Goal: Transaction & Acquisition: Purchase product/service

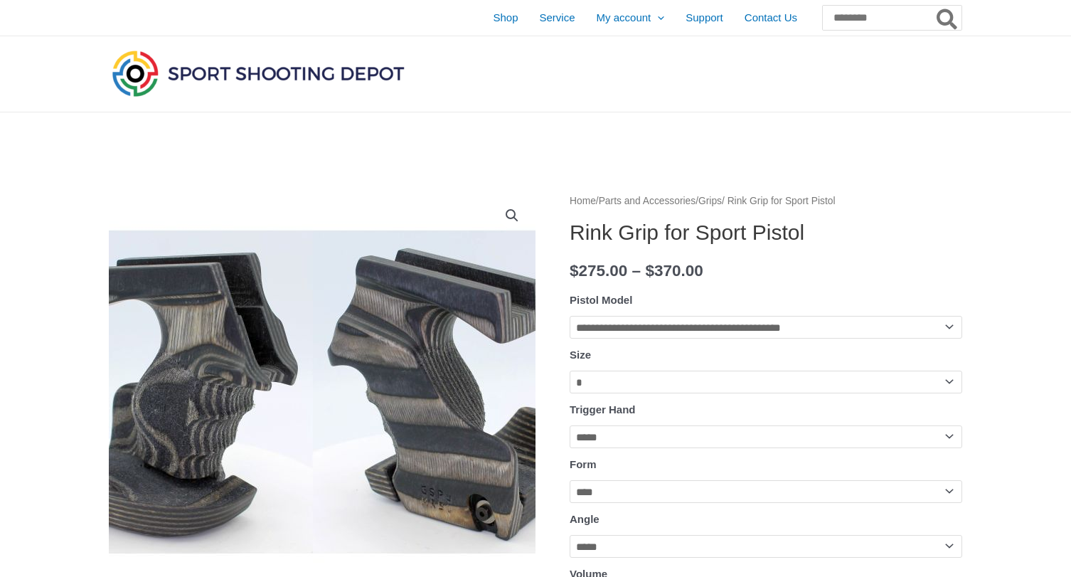
select select "**********"
select select "*"
select select "*****"
select select "****"
select select "*****"
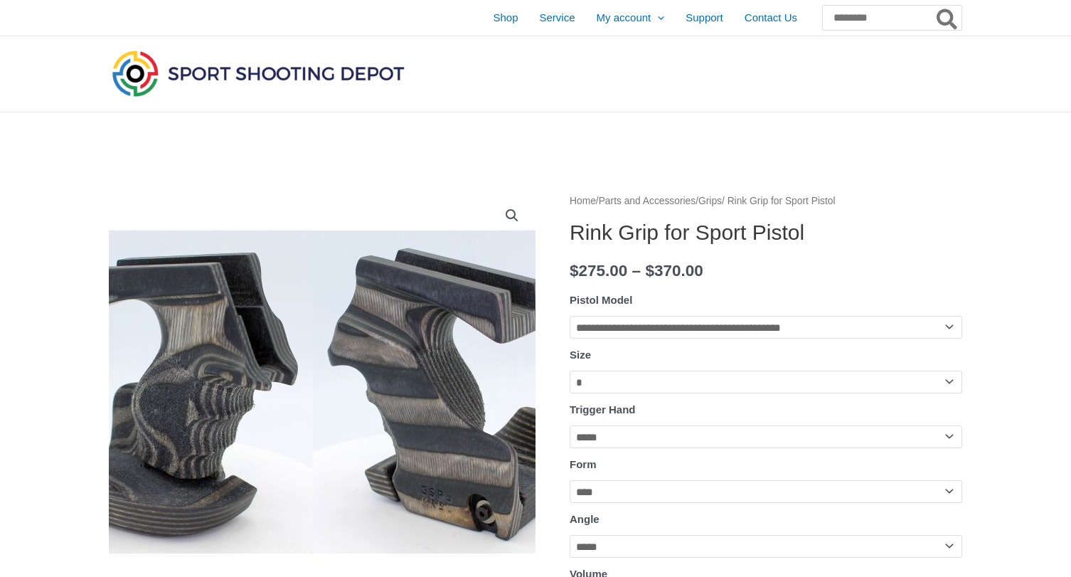
select select "******"
select select "********"
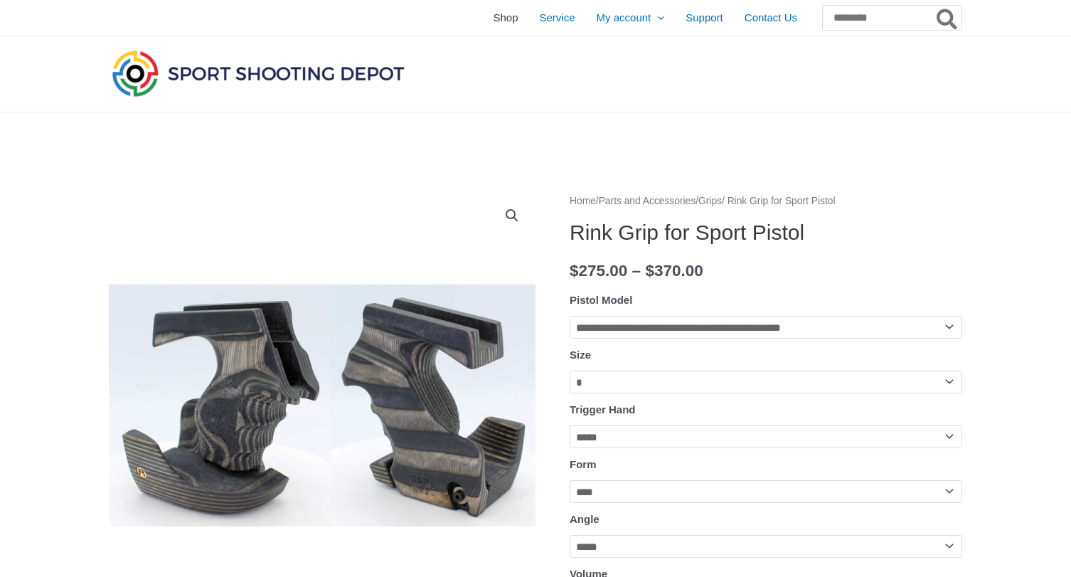
click at [493, 12] on span "Shop" at bounding box center [505, 18] width 25 height 36
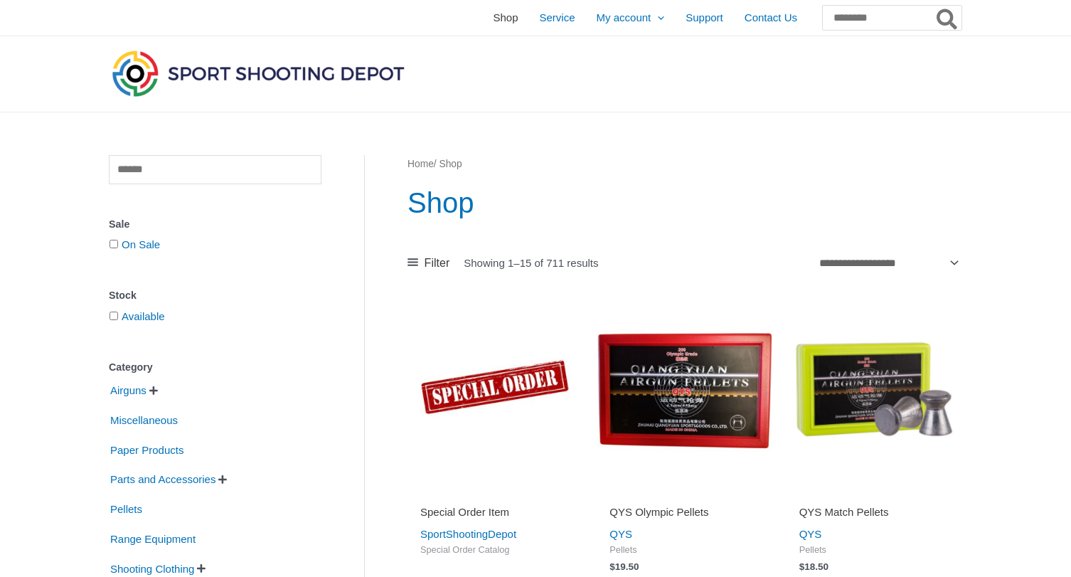
click at [493, 16] on span "Shop" at bounding box center [505, 18] width 25 height 36
click at [154, 392] on span "" at bounding box center [153, 391] width 9 height 10
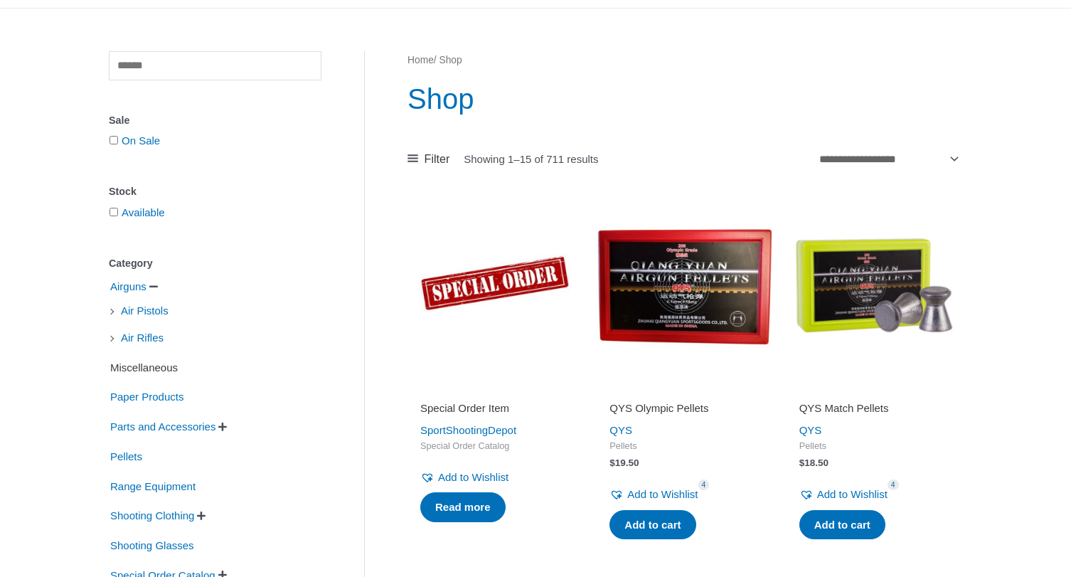
scroll to position [105, 0]
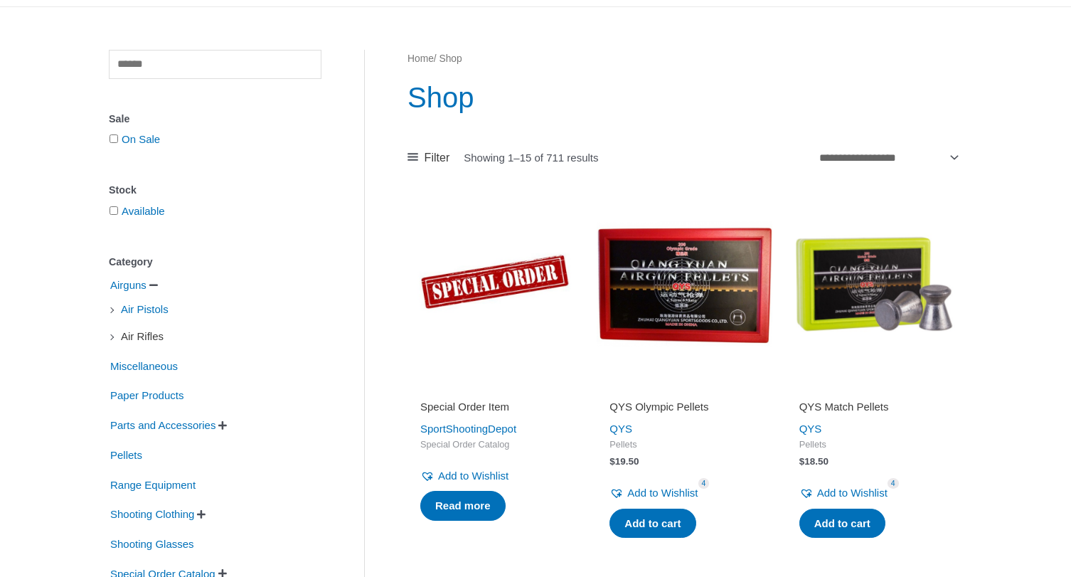
click at [147, 338] on span "Air Rifles" at bounding box center [142, 336] width 46 height 24
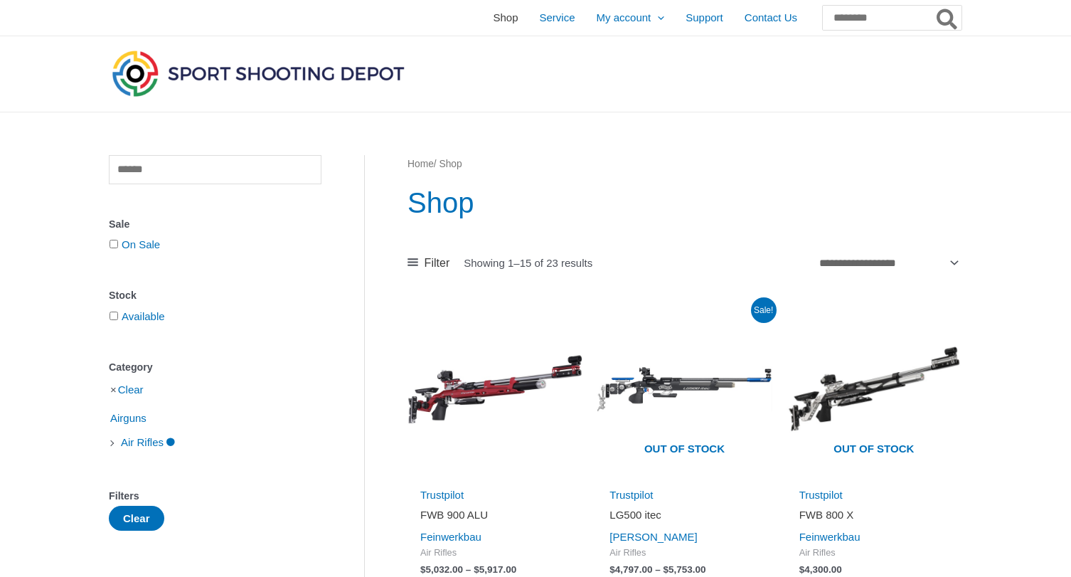
click at [493, 18] on span "Shop" at bounding box center [505, 18] width 25 height 36
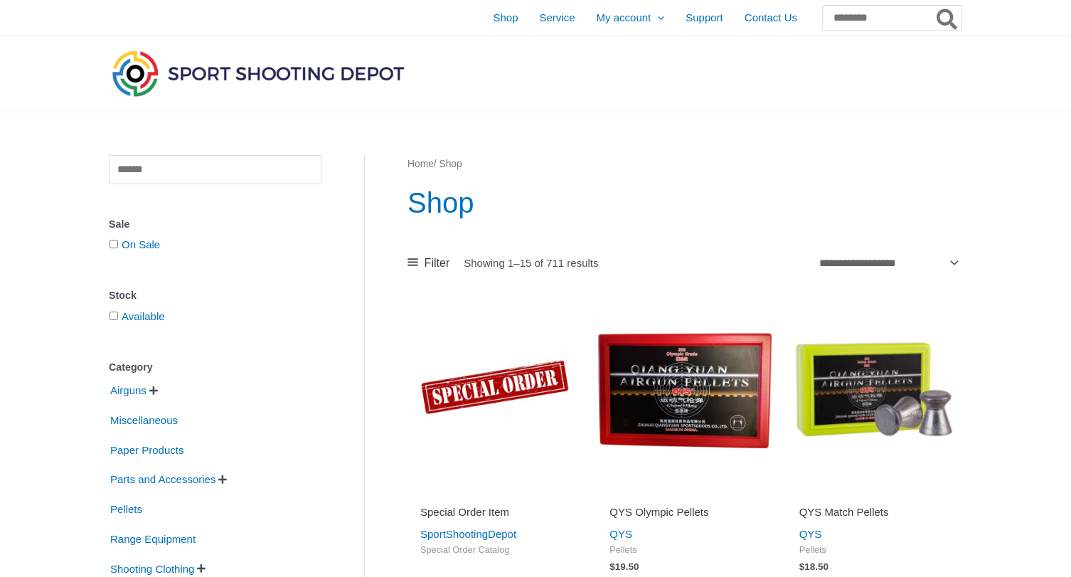
click at [157, 384] on li "Airguns   Air Pistols Air Rifles" at bounding box center [215, 390] width 213 height 27
click at [156, 389] on span "" at bounding box center [153, 391] width 9 height 10
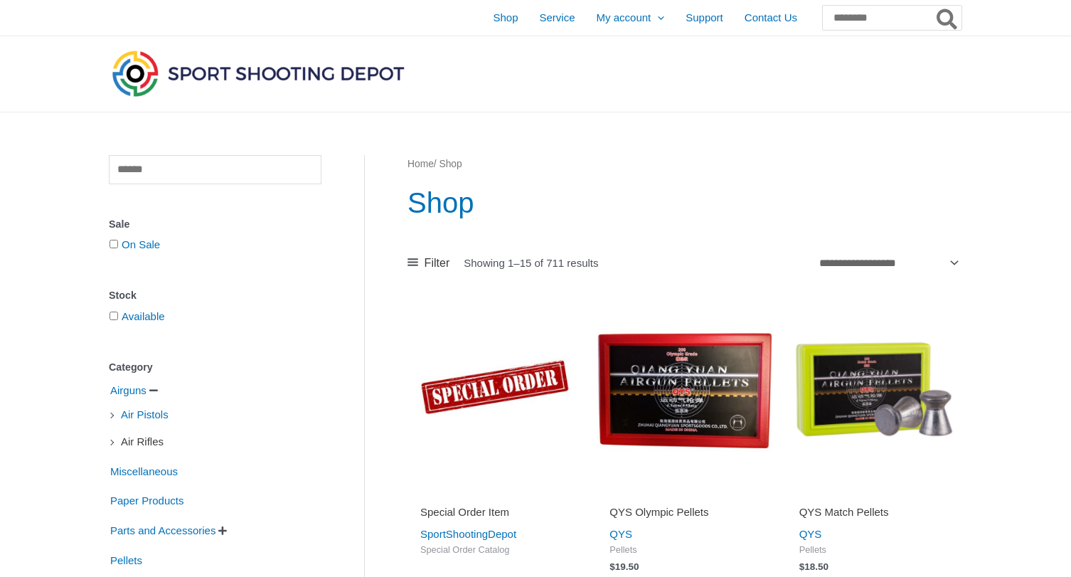
click at [137, 445] on span "Air Rifles" at bounding box center [142, 442] width 46 height 24
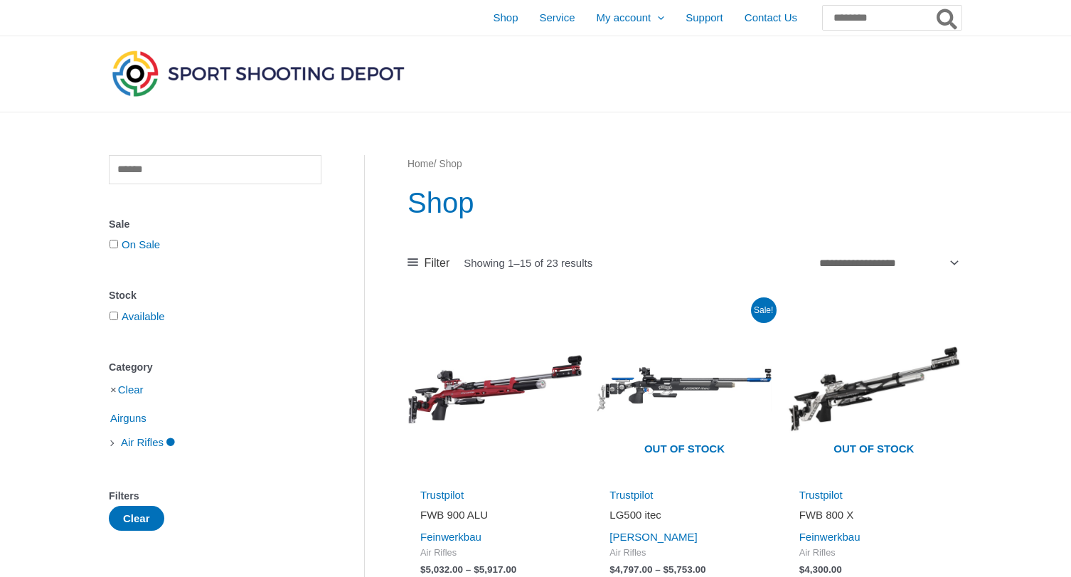
click at [112, 392] on li "Clear" at bounding box center [215, 389] width 213 height 25
click at [114, 390] on li "Clear" at bounding box center [215, 389] width 213 height 25
click at [137, 391] on link "Clear" at bounding box center [131, 389] width 26 height 12
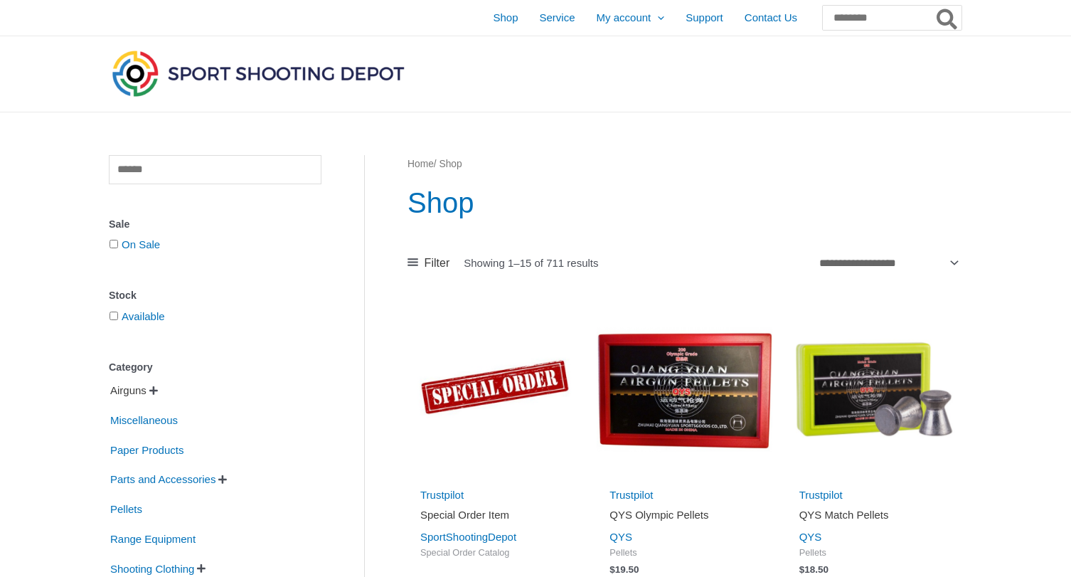
click at [148, 389] on span "Airguns" at bounding box center [128, 390] width 39 height 24
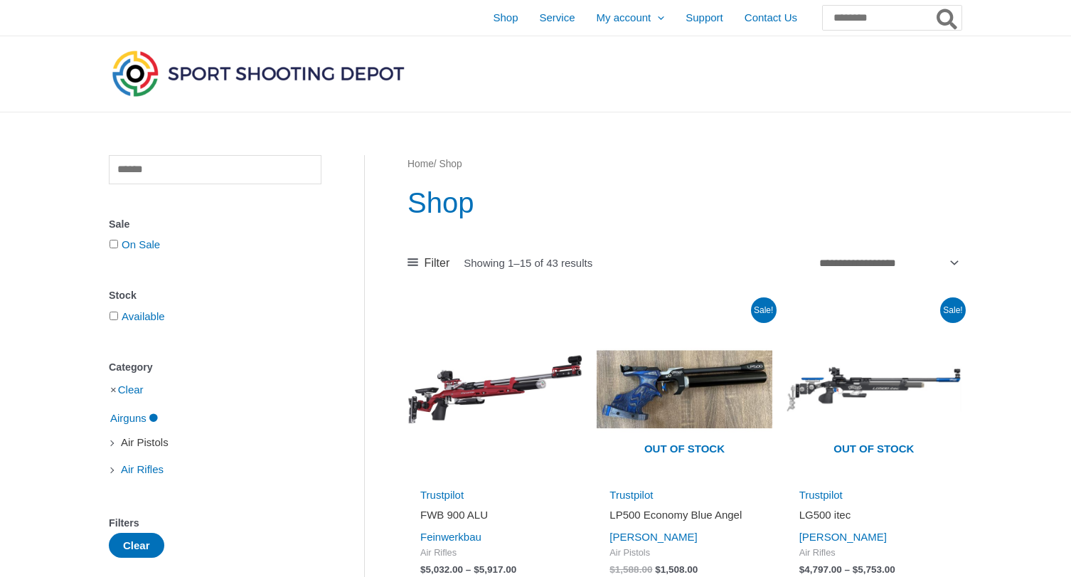
click at [144, 444] on span "Air Pistols" at bounding box center [144, 442] width 50 height 24
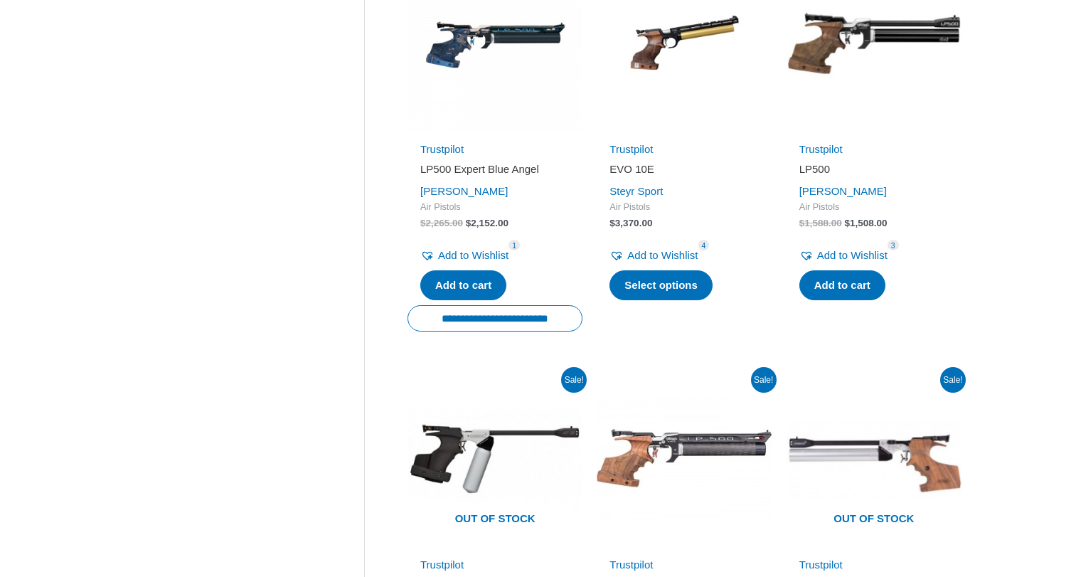
scroll to position [774, 0]
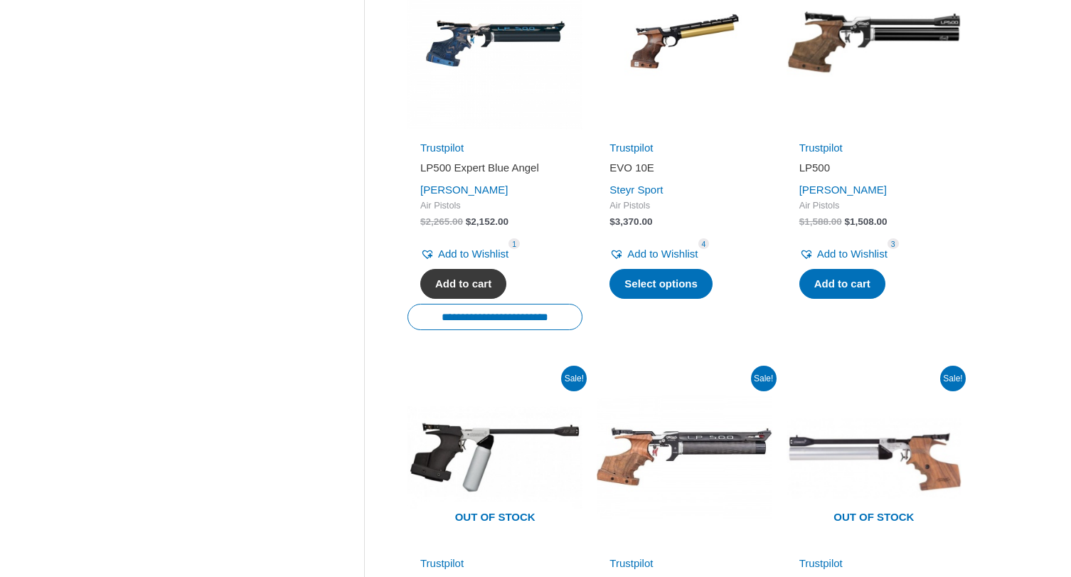
click at [460, 277] on link "Add to cart" at bounding box center [463, 284] width 86 height 30
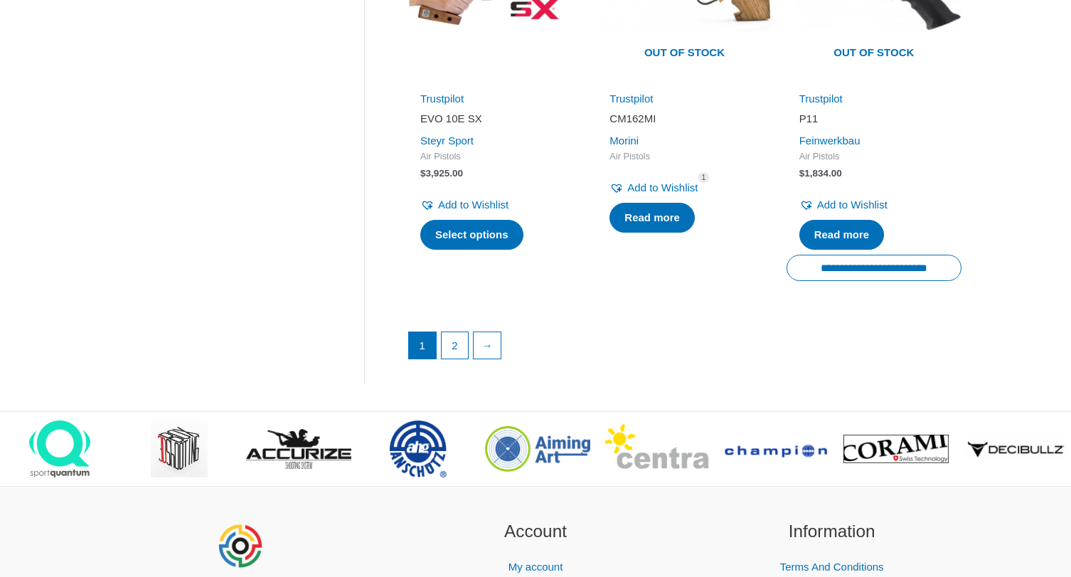
scroll to position [2054, 0]
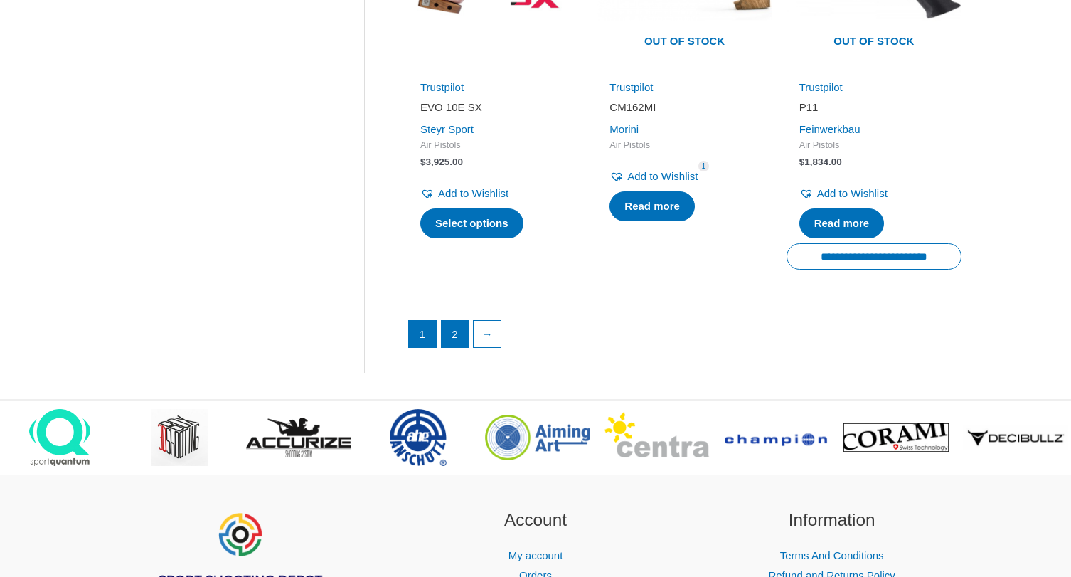
click at [458, 321] on link "2" at bounding box center [455, 334] width 27 height 27
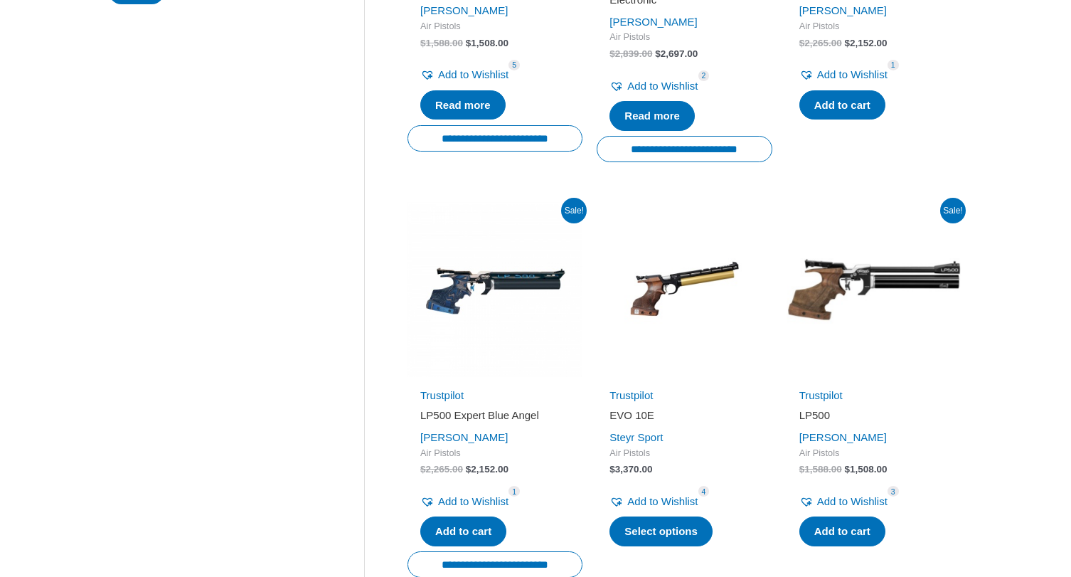
scroll to position [529, 0]
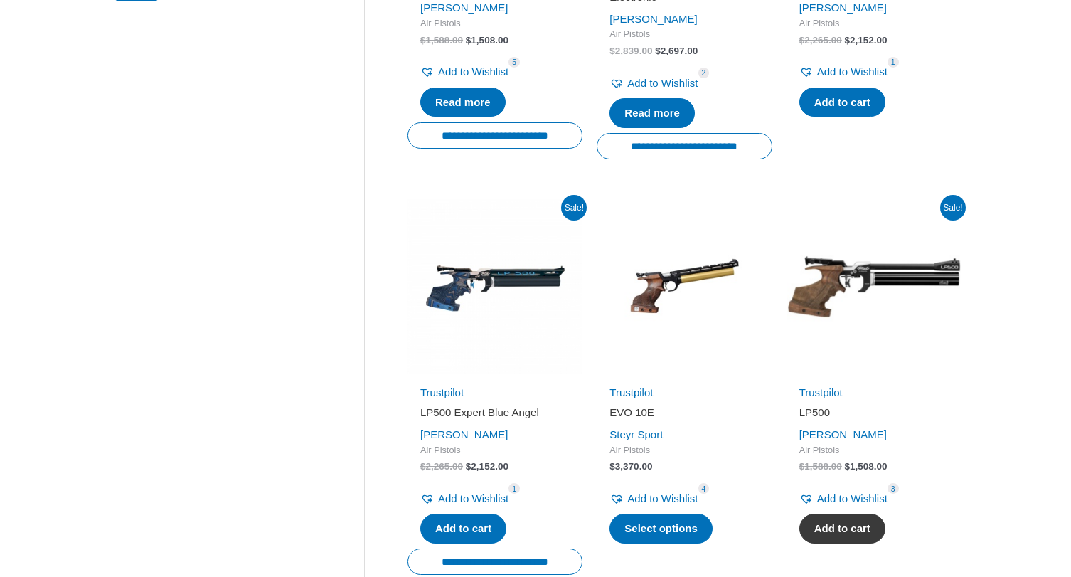
click at [839, 518] on link "Add to cart" at bounding box center [842, 529] width 86 height 30
click at [460, 405] on h2 "LP500 Expert Blue Angel" at bounding box center [494, 412] width 149 height 14
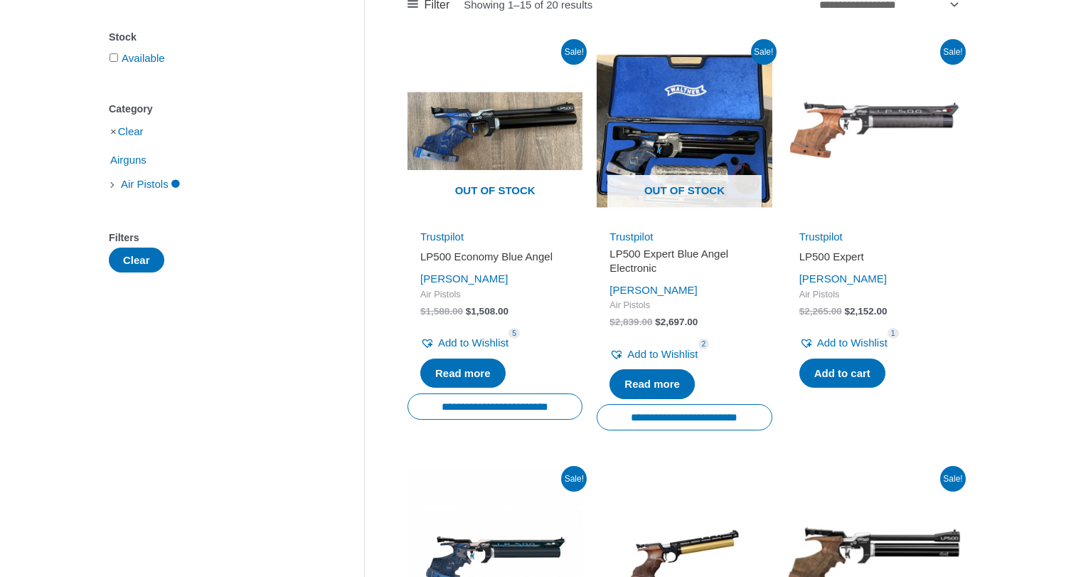
scroll to position [257, 0]
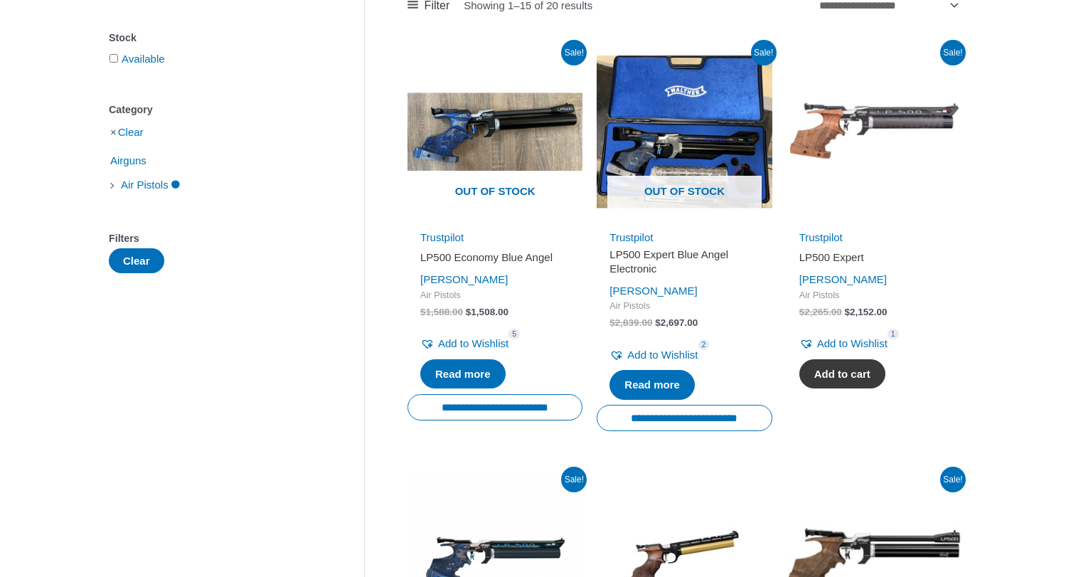
click at [856, 371] on link "Add to cart" at bounding box center [842, 374] width 86 height 30
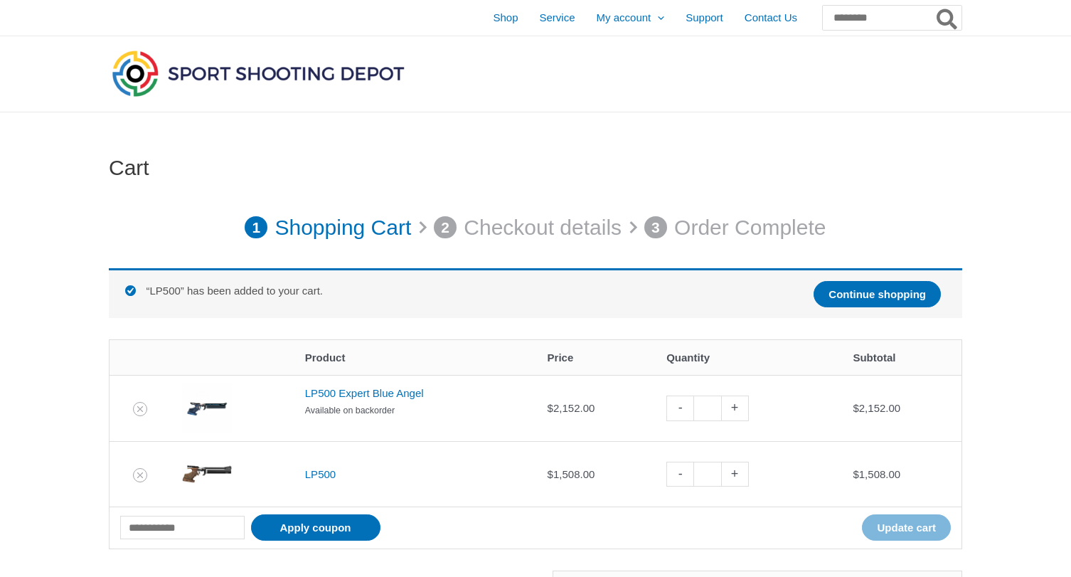
click at [353, 406] on p "Available on backorder" at bounding box center [415, 411] width 221 height 16
click at [139, 406] on icon "Remove LP500 Expert Blue Angel from cart" at bounding box center [140, 409] width 10 height 10
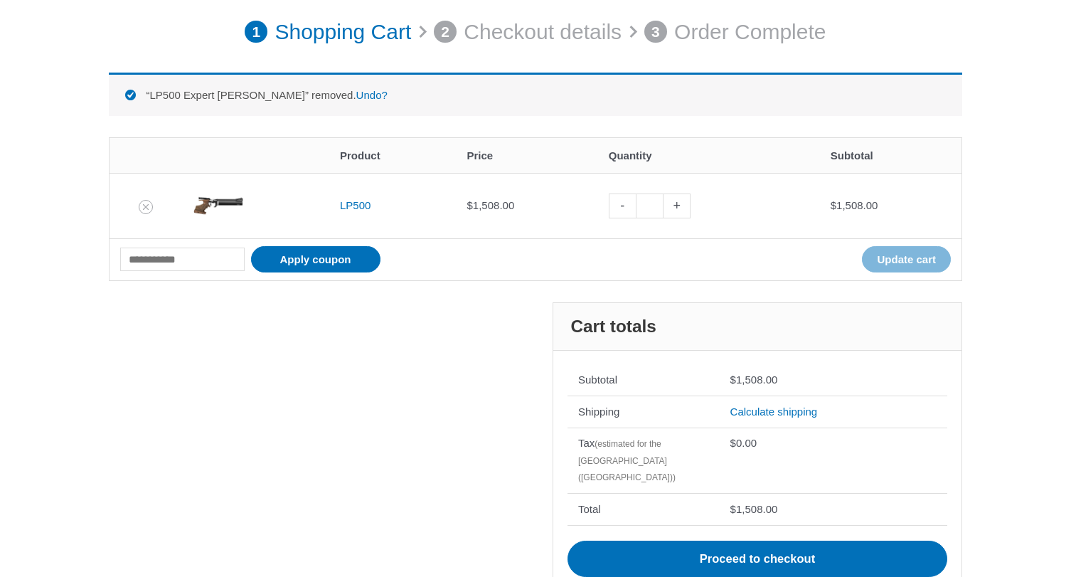
scroll to position [196, 0]
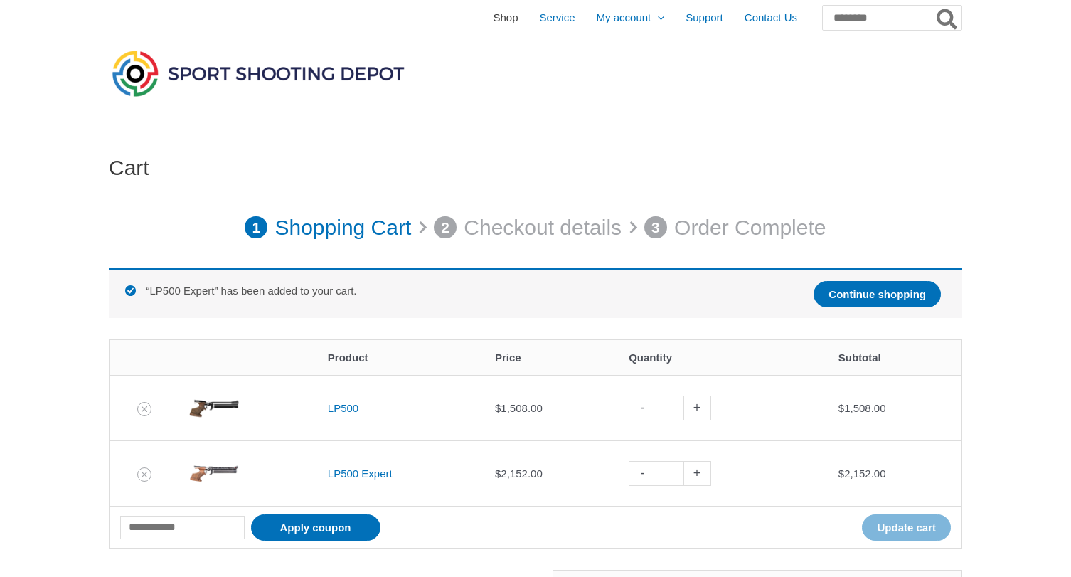
click at [493, 16] on span "Shop" at bounding box center [505, 18] width 25 height 36
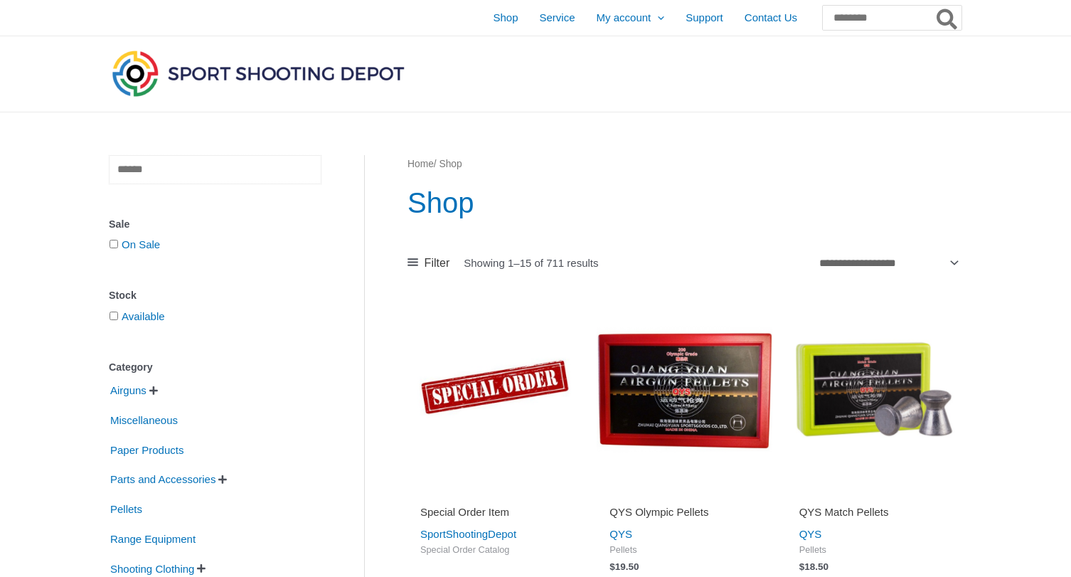
click at [203, 176] on input "text" at bounding box center [215, 169] width 213 height 29
type input "**********"
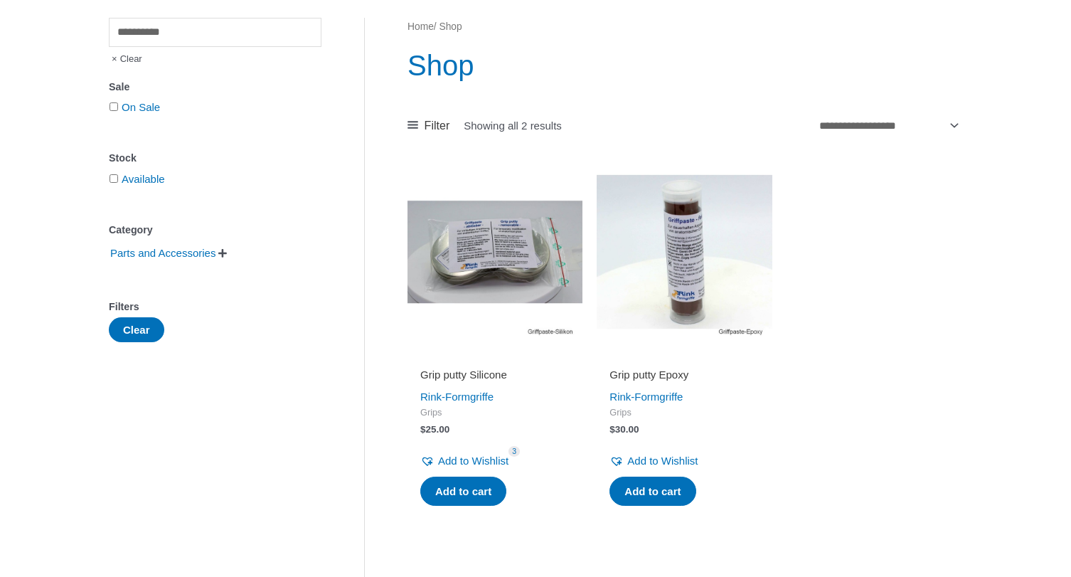
scroll to position [137, 0]
click at [484, 262] on img at bounding box center [495, 251] width 175 height 175
click at [674, 240] on img at bounding box center [684, 251] width 175 height 175
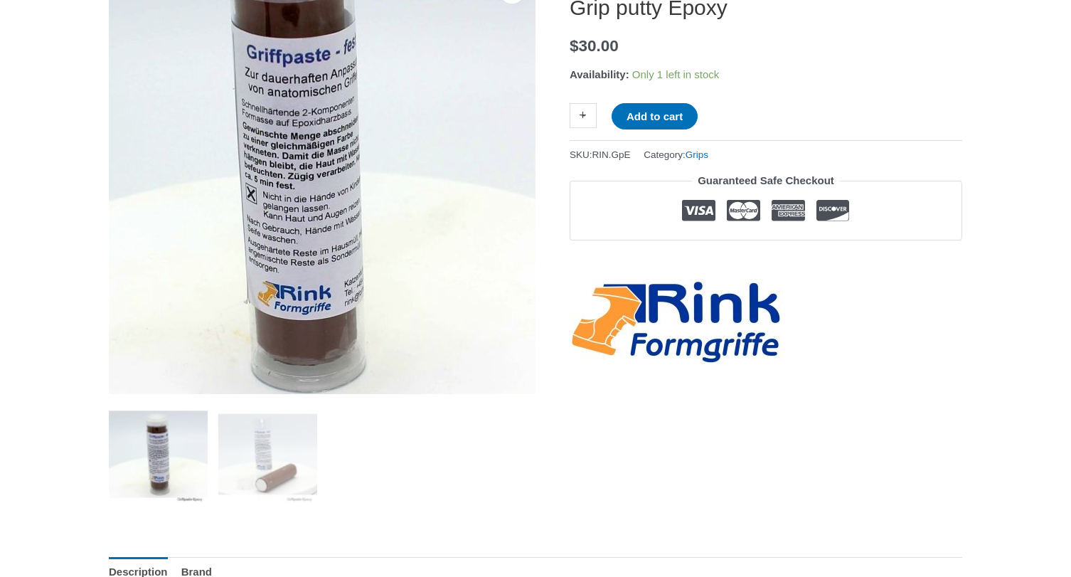
scroll to position [225, 0]
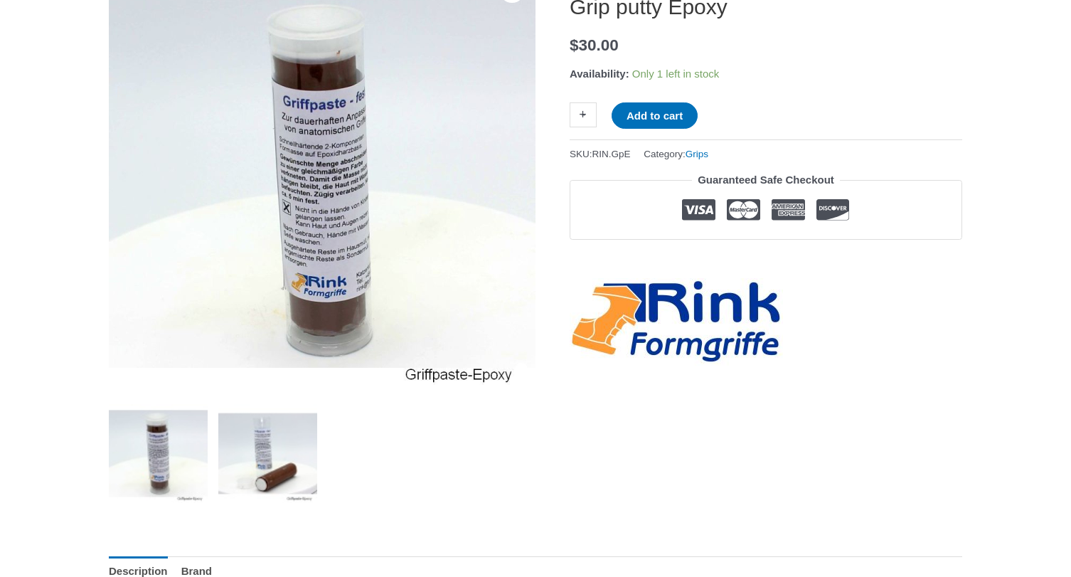
click at [289, 471] on img at bounding box center [267, 453] width 99 height 99
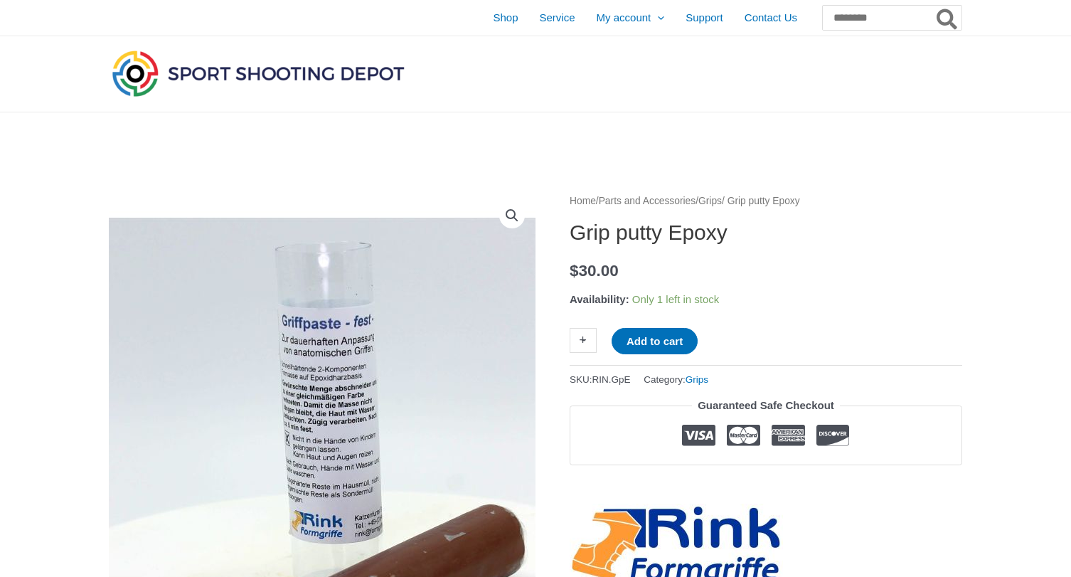
scroll to position [0, 0]
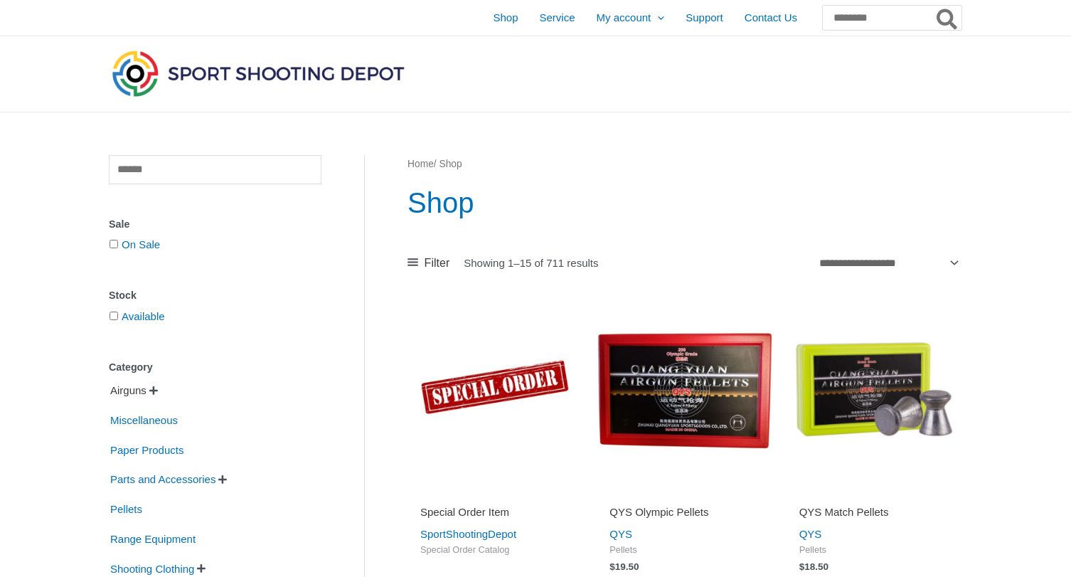
click at [137, 394] on span "Airguns" at bounding box center [128, 390] width 39 height 24
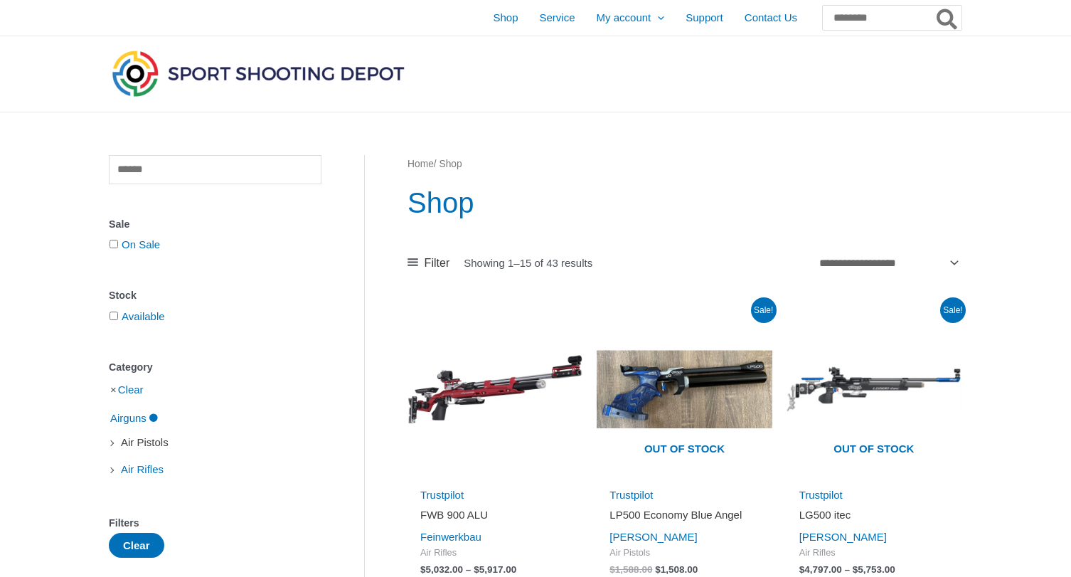
click at [143, 445] on span "Air Pistols" at bounding box center [144, 442] width 50 height 24
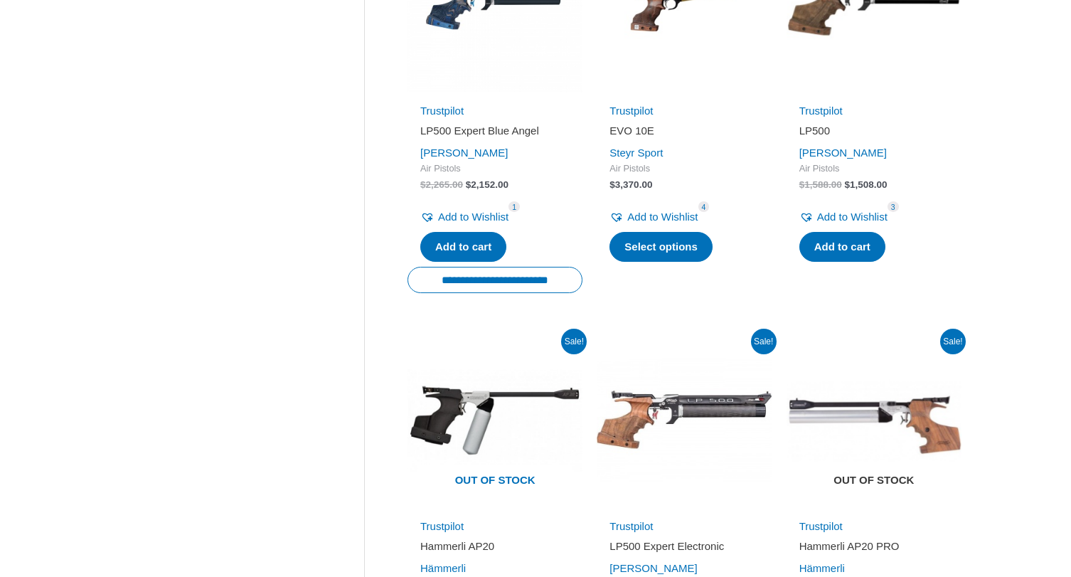
scroll to position [742, 0]
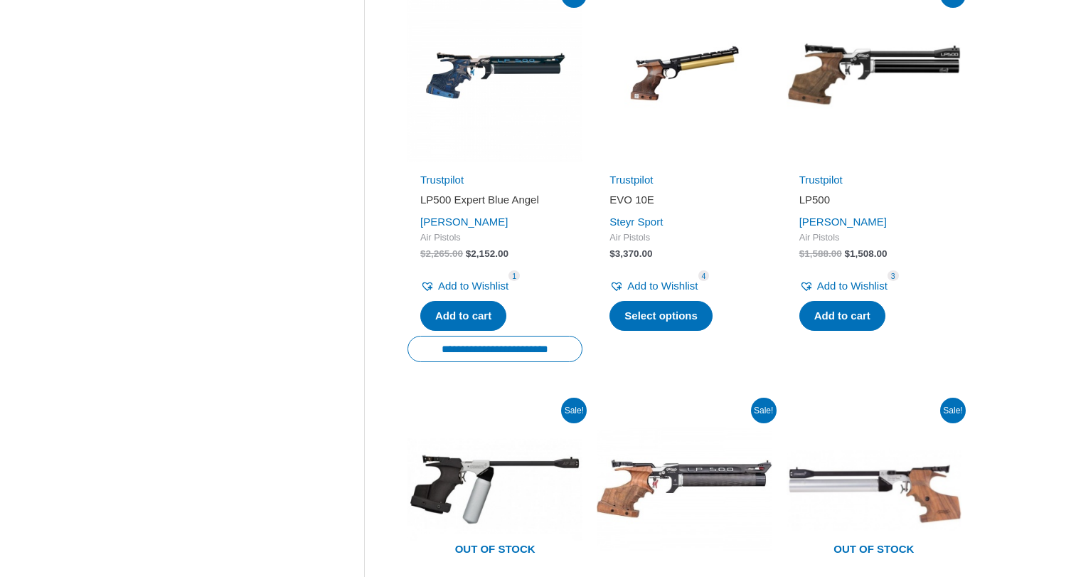
drag, startPoint x: 556, startPoint y: 193, endPoint x: 526, endPoint y: 190, distance: 30.1
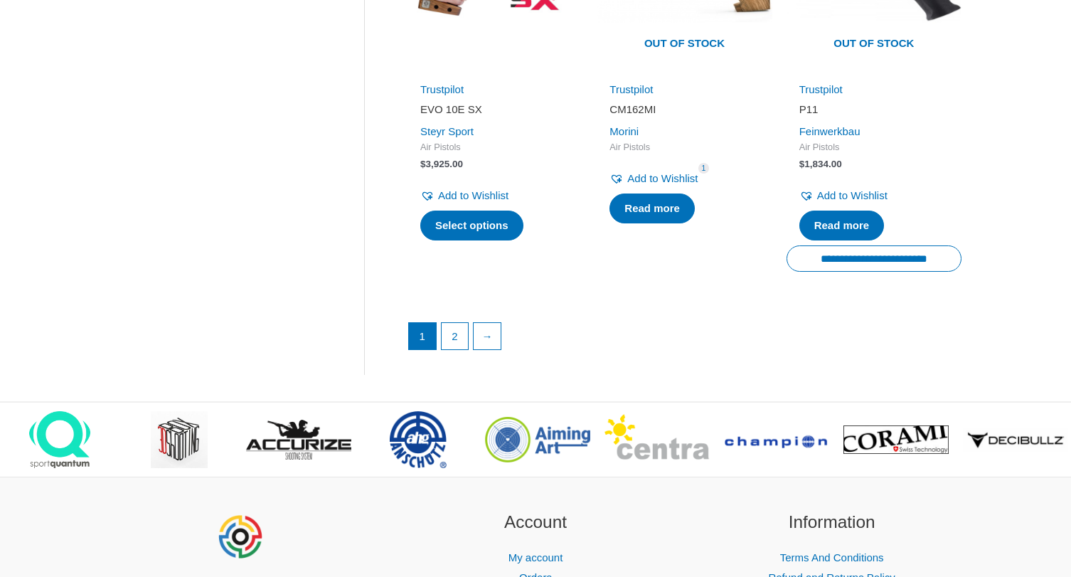
scroll to position [2138, 0]
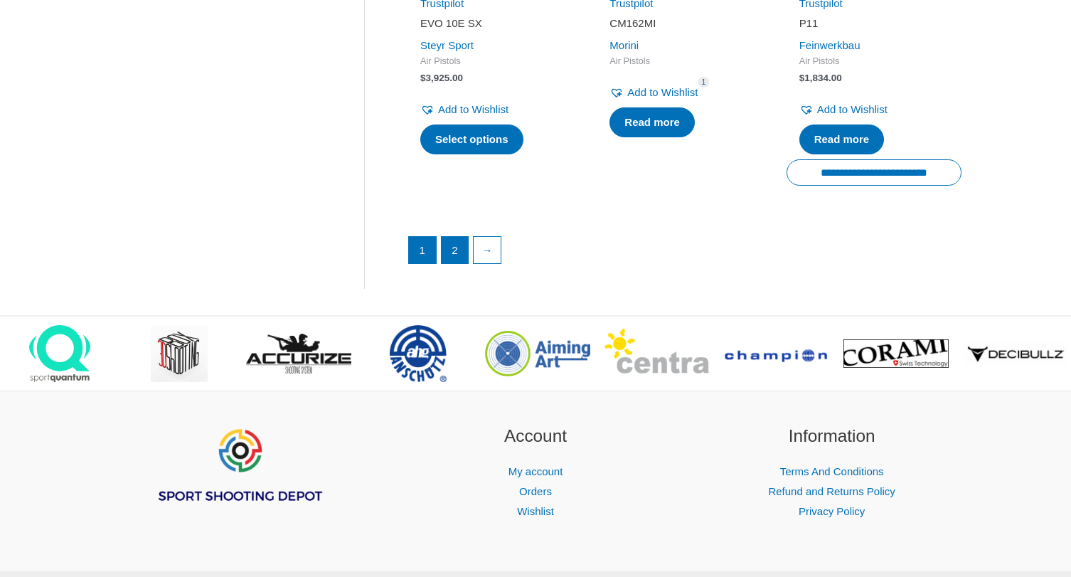
click at [459, 237] on link "2" at bounding box center [455, 250] width 27 height 27
